Goal: Information Seeking & Learning: Learn about a topic

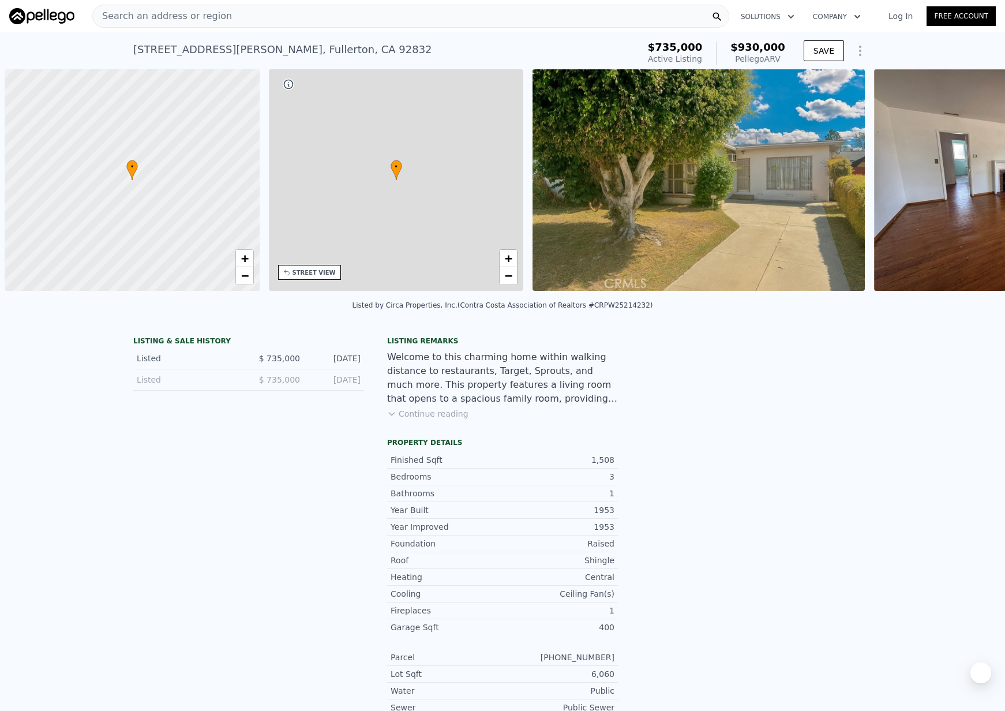
scroll to position [0, 5]
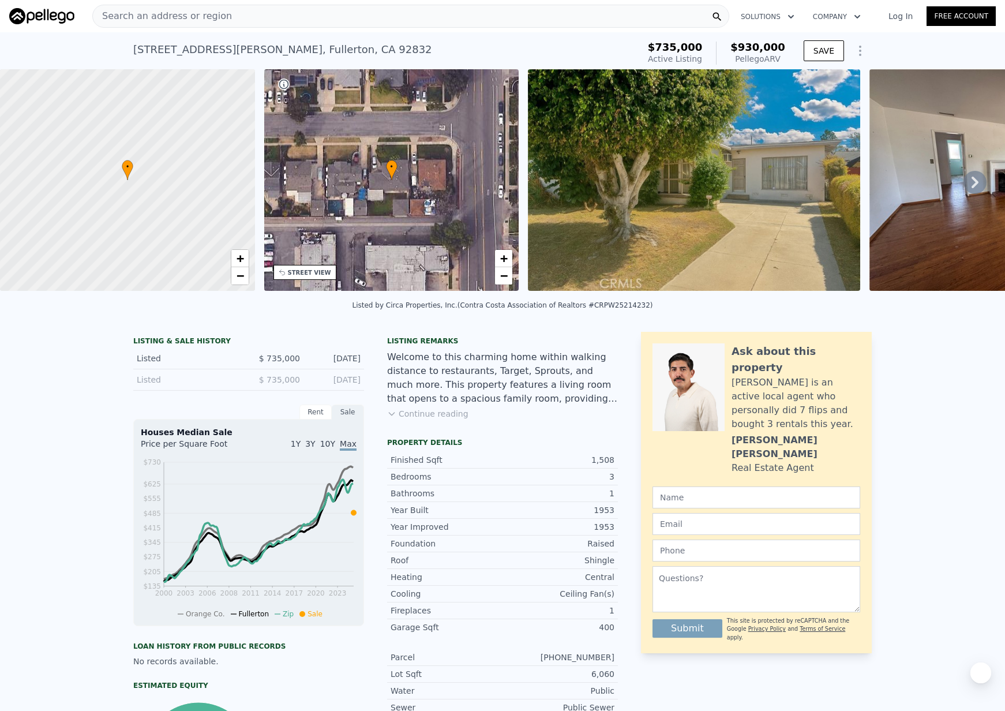
click at [487, 9] on div "Search an address or region" at bounding box center [410, 16] width 637 height 23
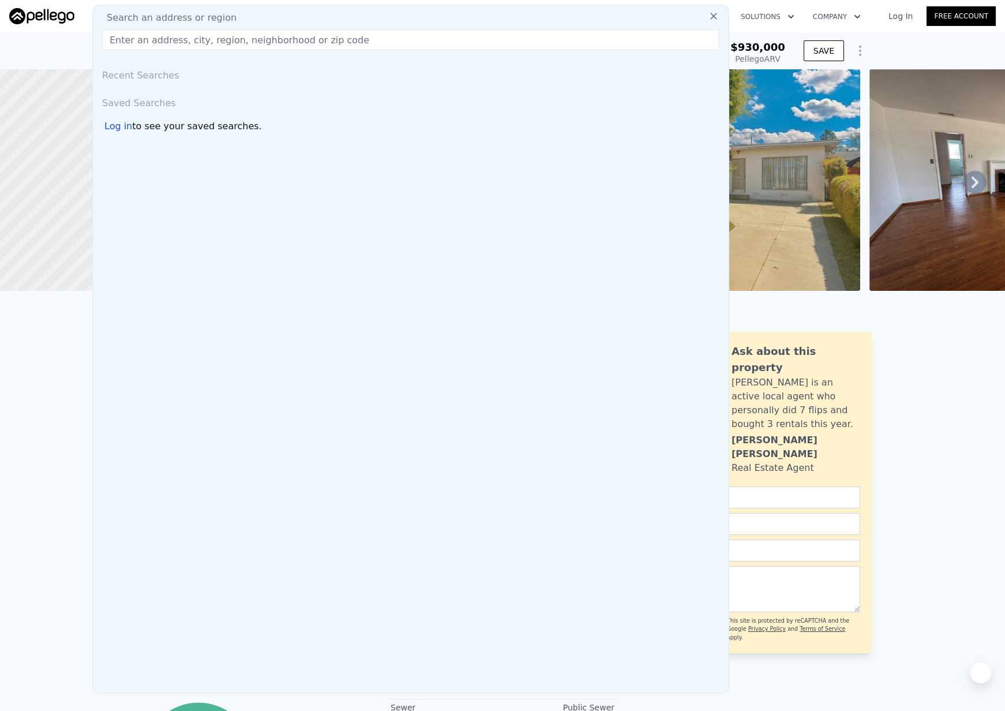
click at [708, 21] on icon at bounding box center [714, 16] width 12 height 12
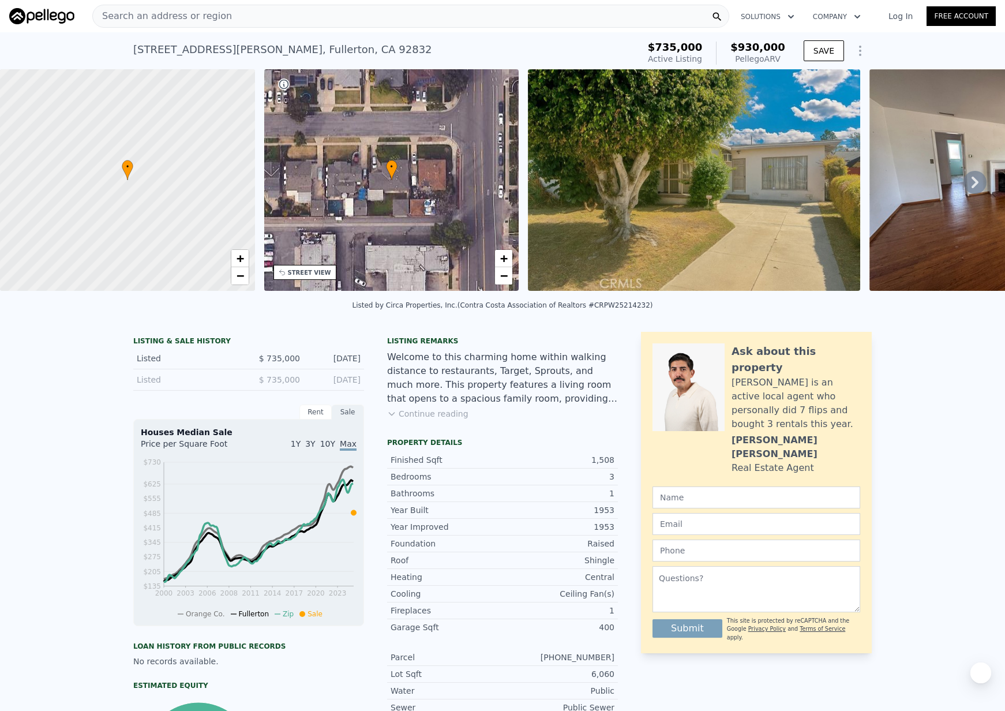
drag, startPoint x: 636, startPoint y: 49, endPoint x: 777, endPoint y: 55, distance: 141.0
click at [777, 55] on div "306 W Porter Ave , Fullerton , CA 92832 Active at $735k (~ARV $930k ) $735,000 …" at bounding box center [502, 53] width 739 height 32
click at [351, 18] on div "Search an address or region" at bounding box center [410, 16] width 637 height 23
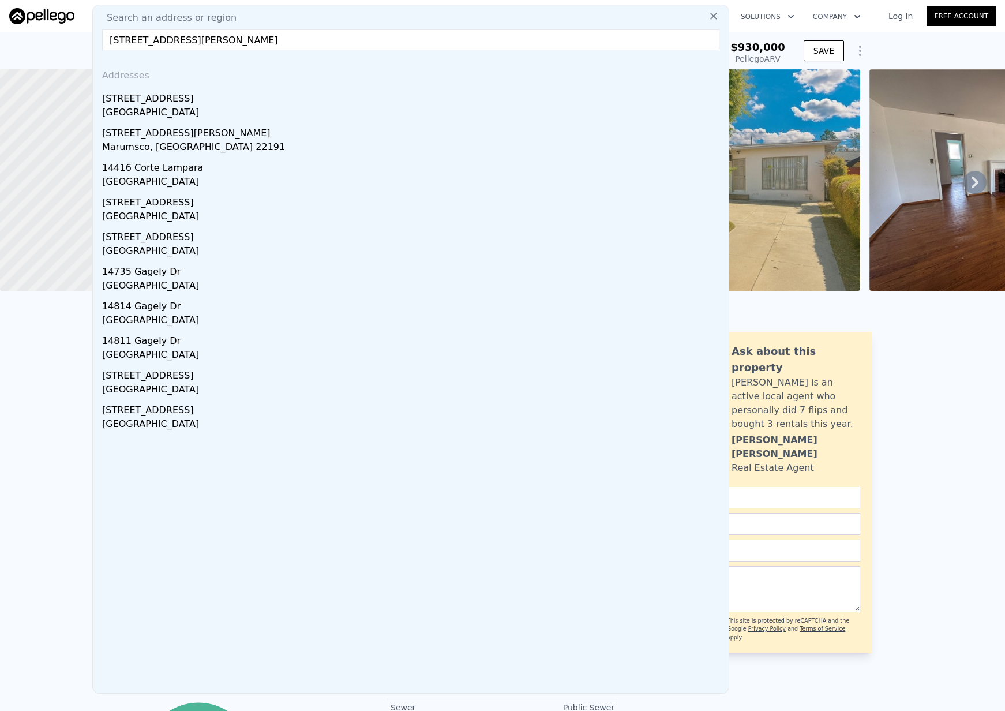
type input "14416 Gagely DR LAM"
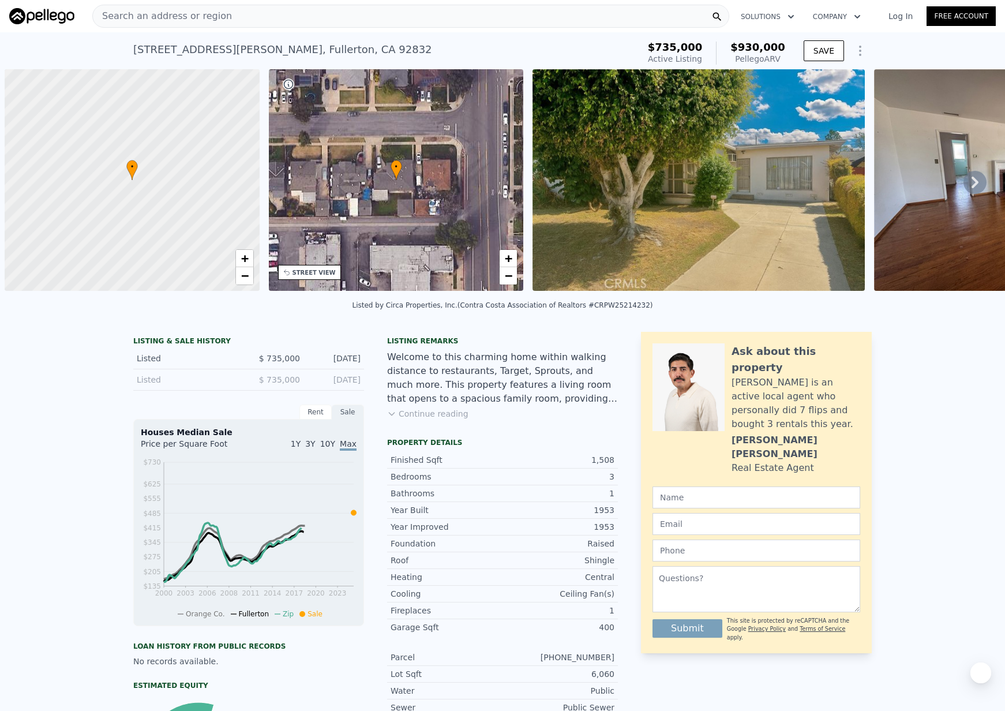
scroll to position [0, 5]
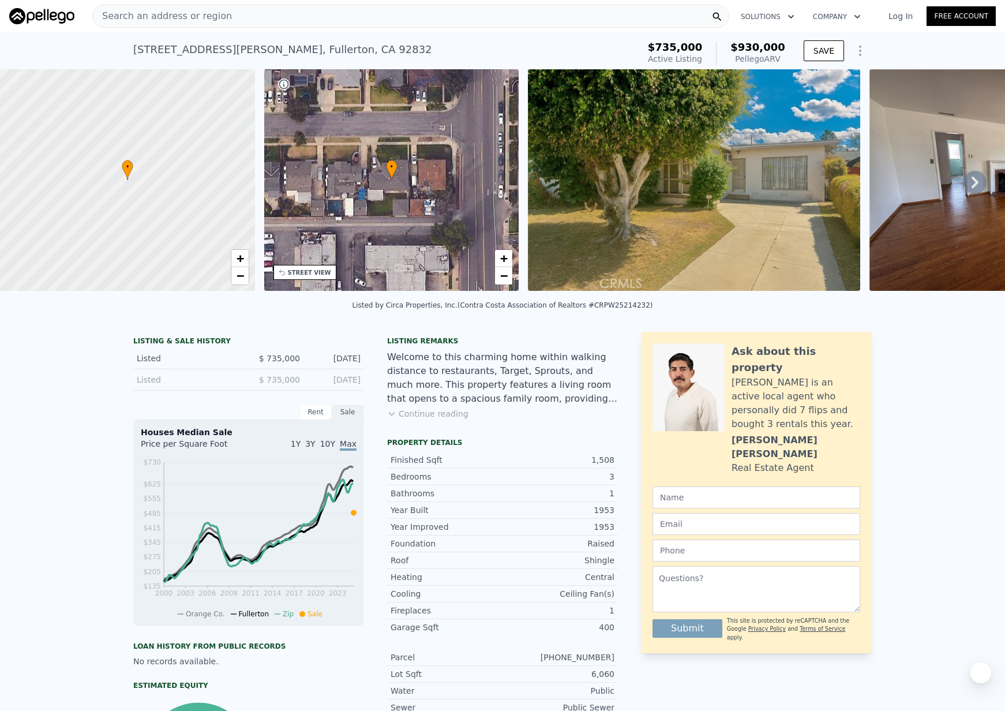
click at [256, 13] on div "Search an address or region" at bounding box center [410, 16] width 637 height 23
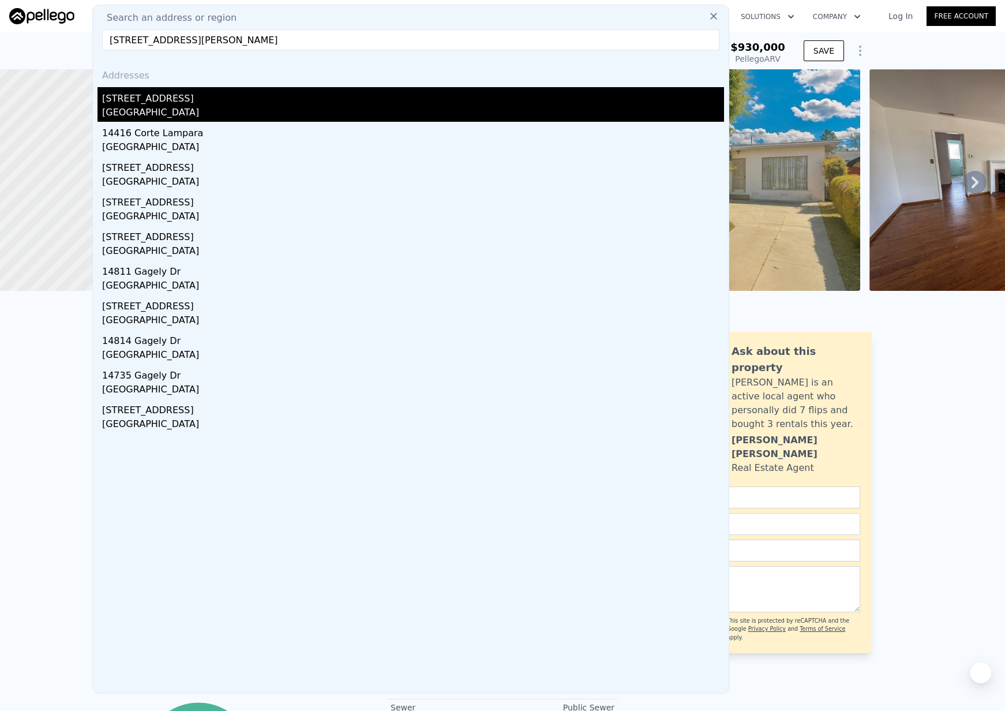
type input "[STREET_ADDRESS][PERSON_NAME]"
click at [182, 107] on div "[GEOGRAPHIC_DATA]" at bounding box center [413, 114] width 622 height 16
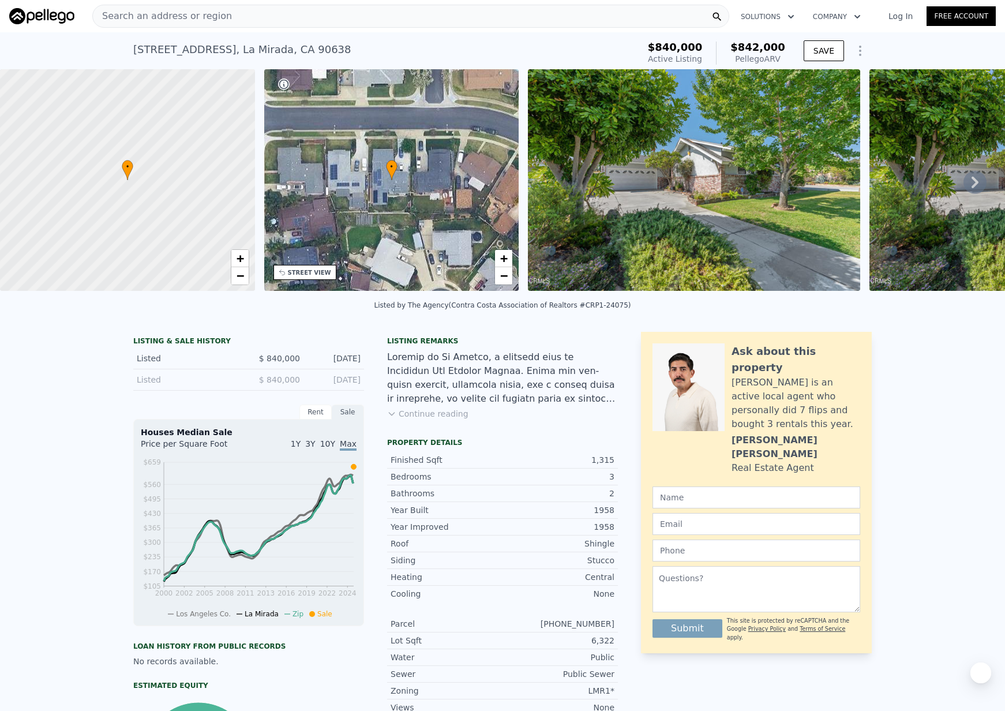
click at [214, 13] on span "Search an address or region" at bounding box center [162, 16] width 139 height 14
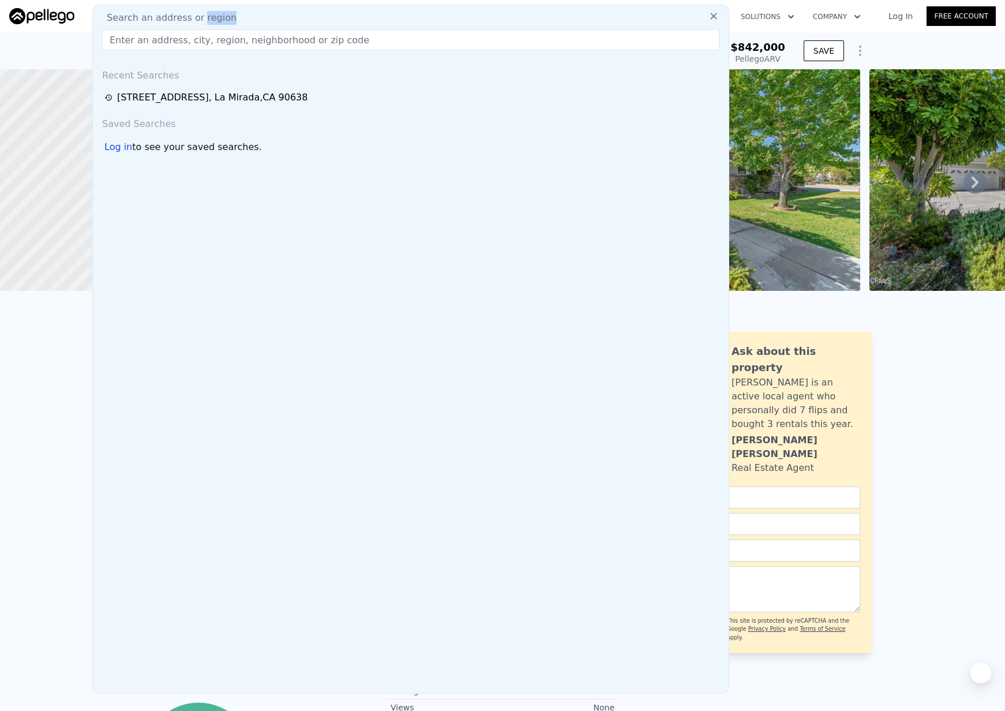
click at [215, 13] on span "Search an address or region" at bounding box center [167, 18] width 139 height 14
click at [240, 9] on div "Search an address or region Recent Searches [STREET_ADDRESS] Saved Searches Log…" at bounding box center [410, 349] width 637 height 689
click at [257, 14] on div "Search an address or region" at bounding box center [411, 18] width 627 height 14
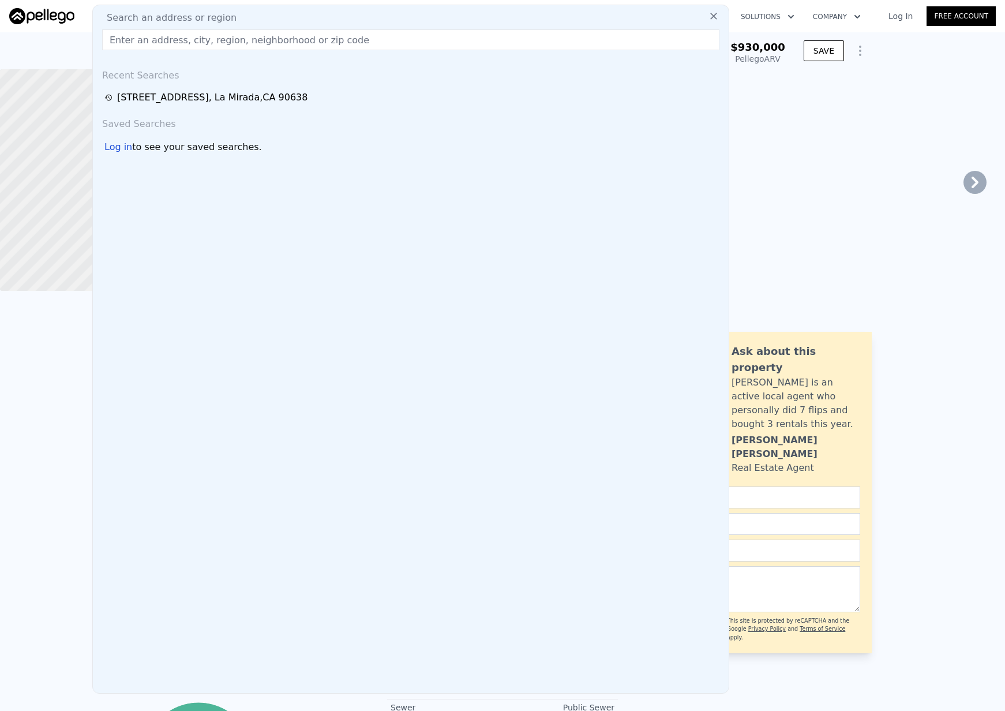
type input "5"
type input "3"
type input "1176"
type input "1979"
type input "6069"
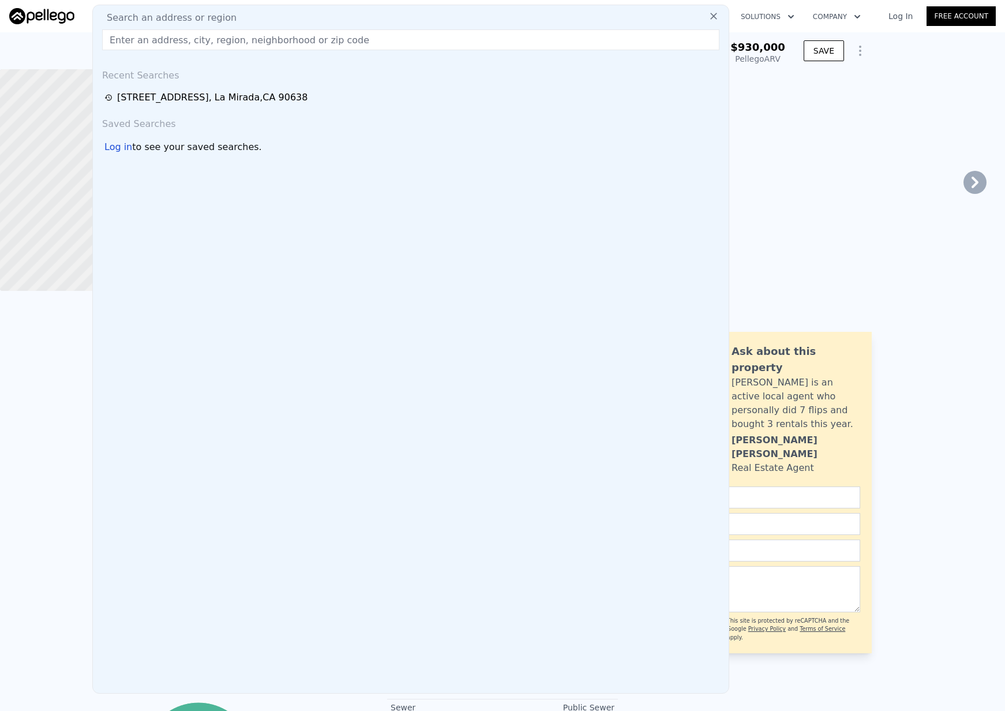
type input "10000"
type input "$ 930,000"
type input "$ 94,638"
